Goal: Find specific page/section: Find specific page/section

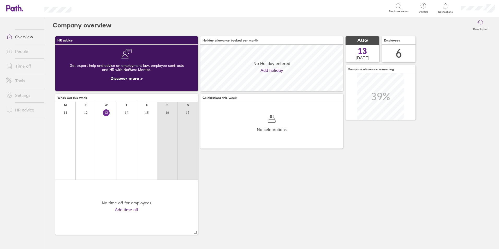
scroll to position [46, 142]
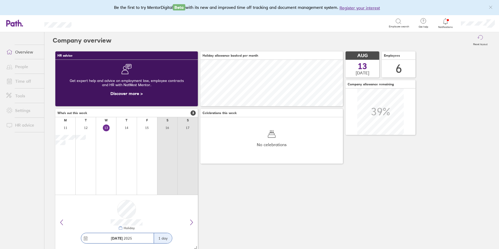
click at [17, 82] on link "Time off" at bounding box center [23, 81] width 42 height 10
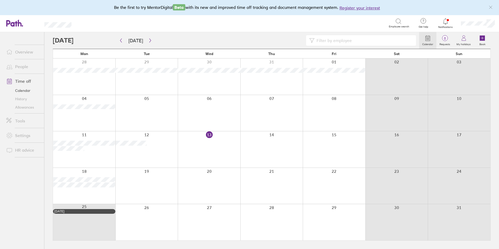
click at [22, 80] on link "Time off" at bounding box center [23, 81] width 42 height 10
